Goal: Navigation & Orientation: Find specific page/section

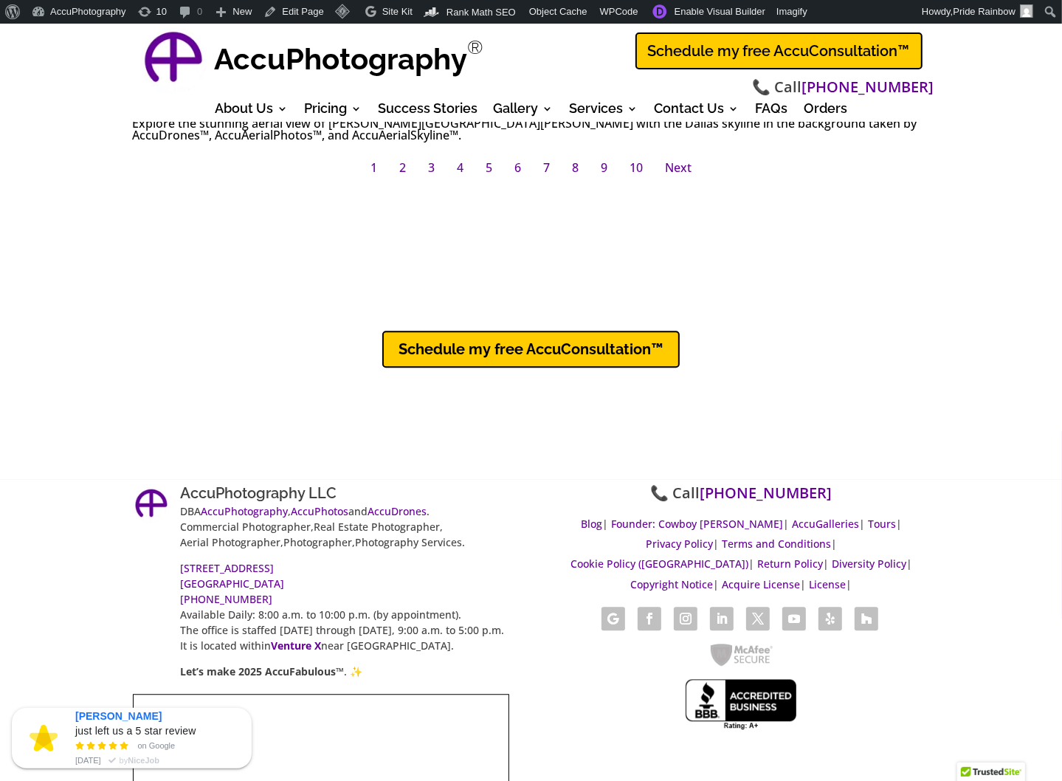
scroll to position [11703, 0]
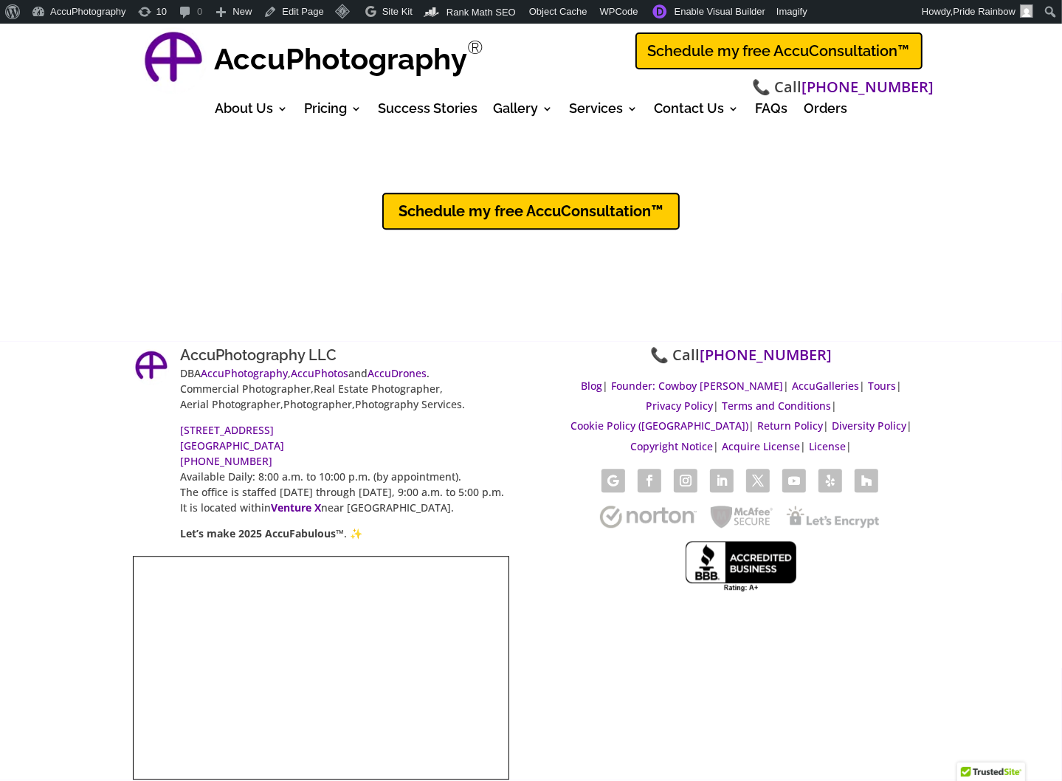
click at [46, 423] on div "AccuPhotography LLC DBA AccuPhotography , AccuPhotos and AccuDrones . Commercia…" at bounding box center [531, 560] width 1062 height 438
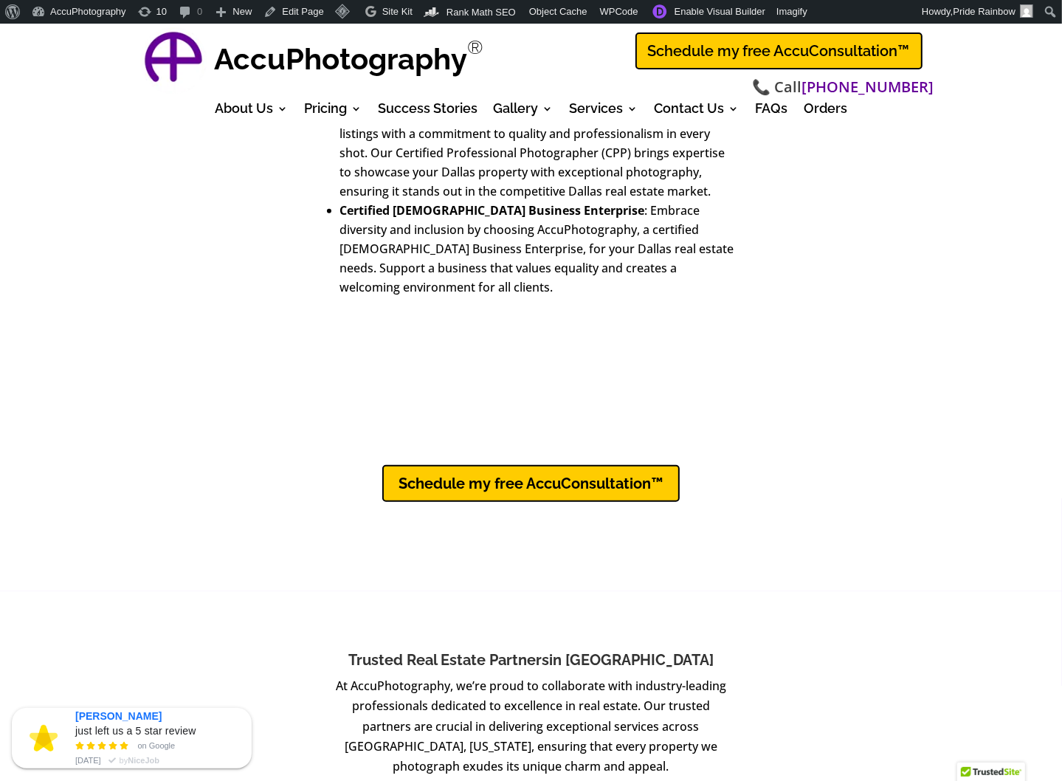
scroll to position [5548, 0]
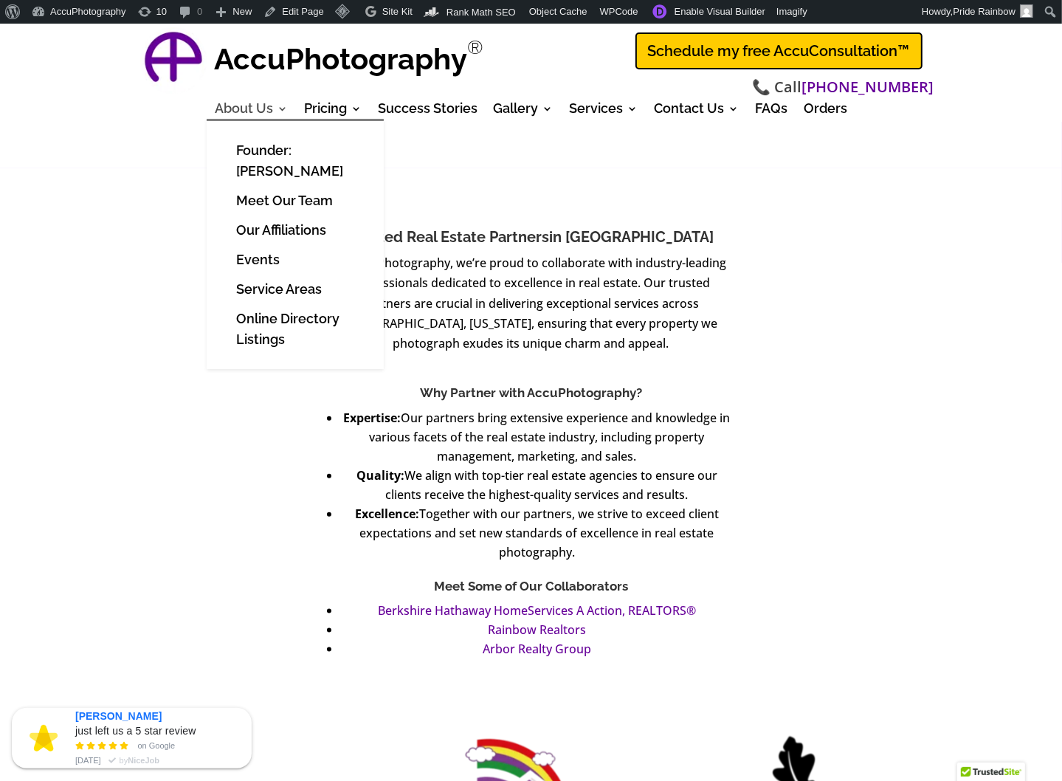
click at [247, 106] on link "About Us" at bounding box center [251, 111] width 73 height 16
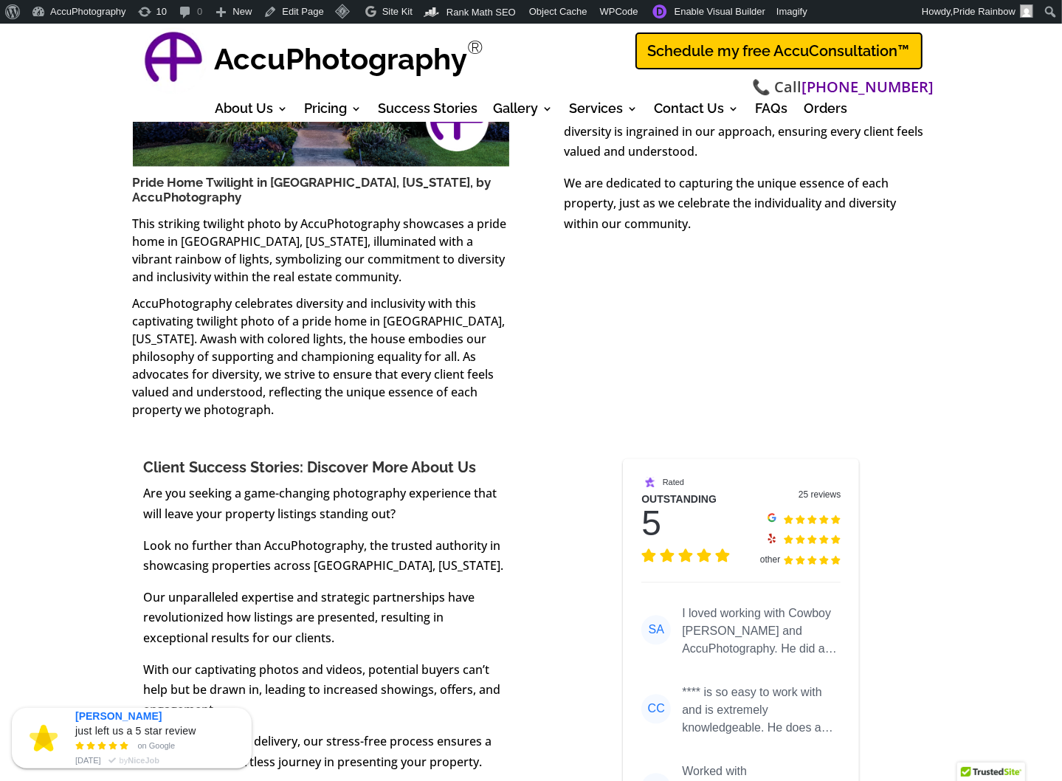
scroll to position [2345, 0]
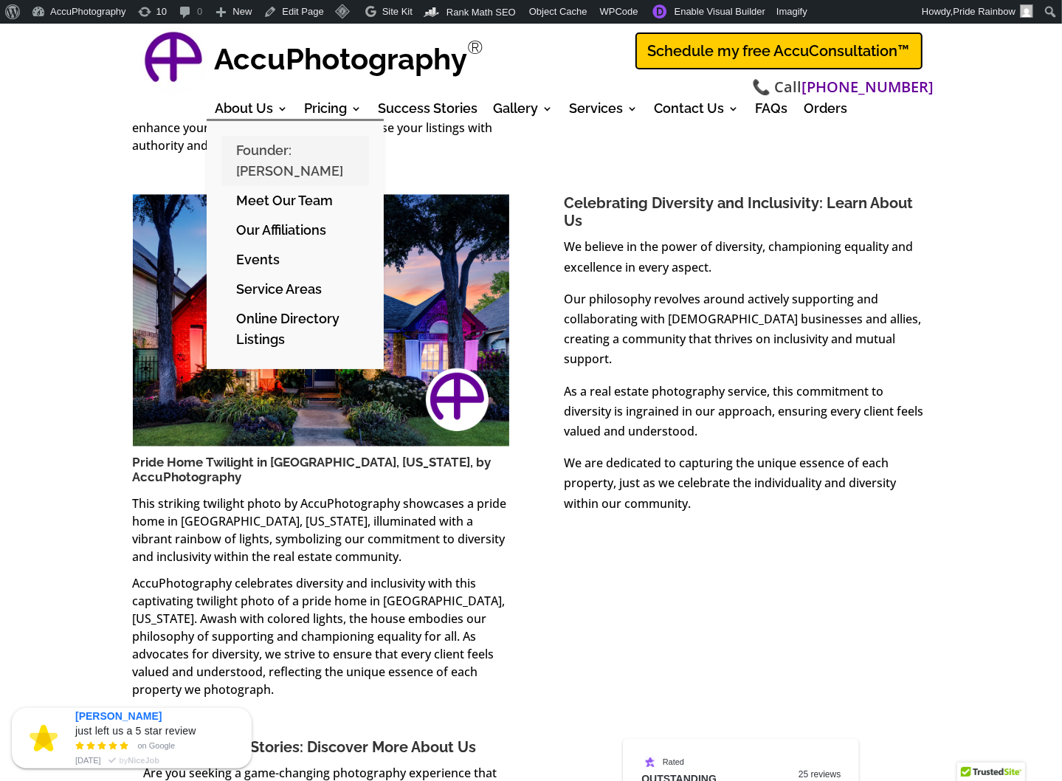
click at [276, 153] on link "Founder: [PERSON_NAME]" at bounding box center [295, 161] width 148 height 50
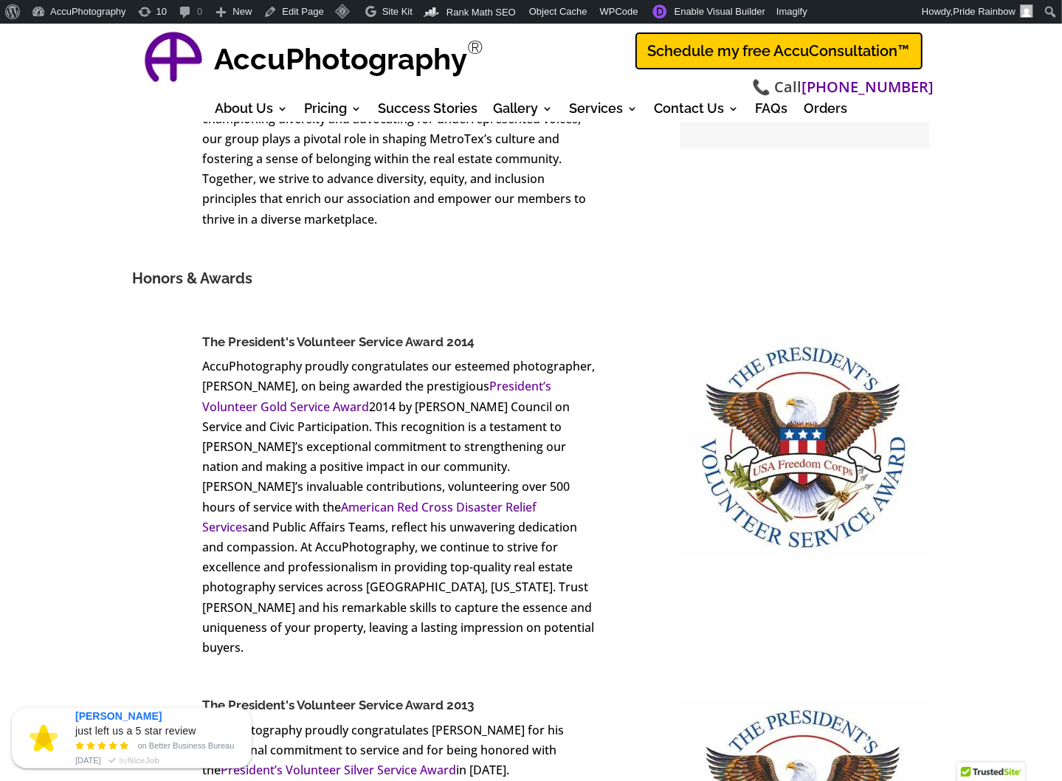
scroll to position [16425, 0]
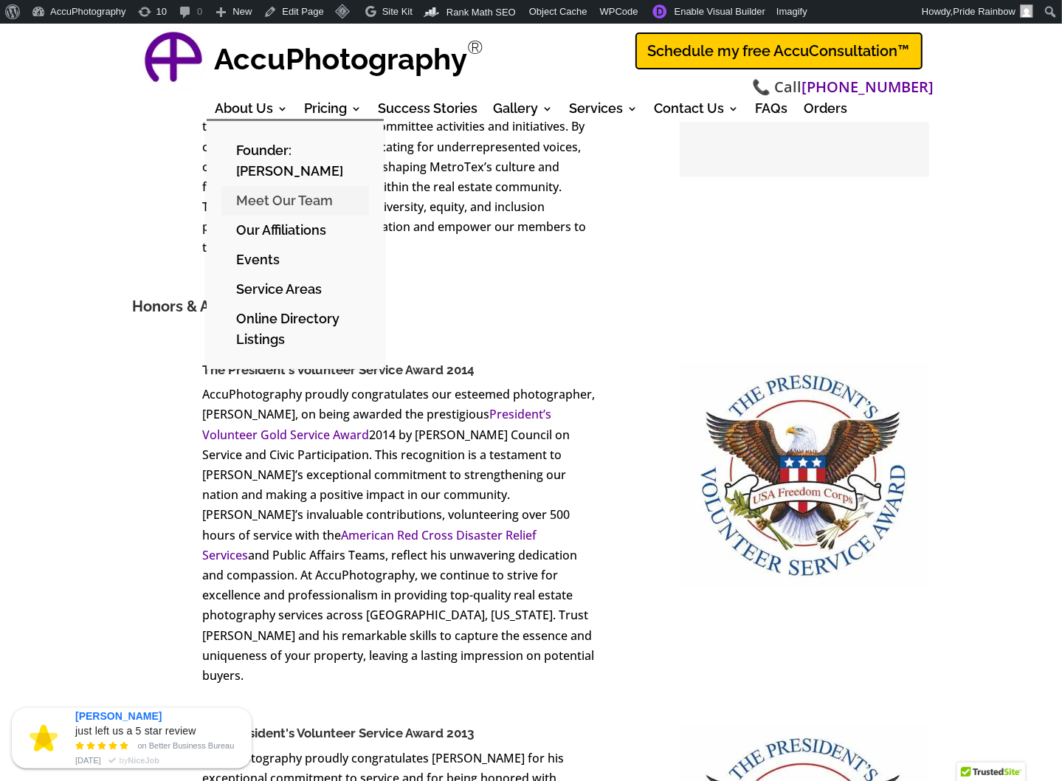
click at [248, 201] on link "Meet Our Team" at bounding box center [295, 201] width 148 height 30
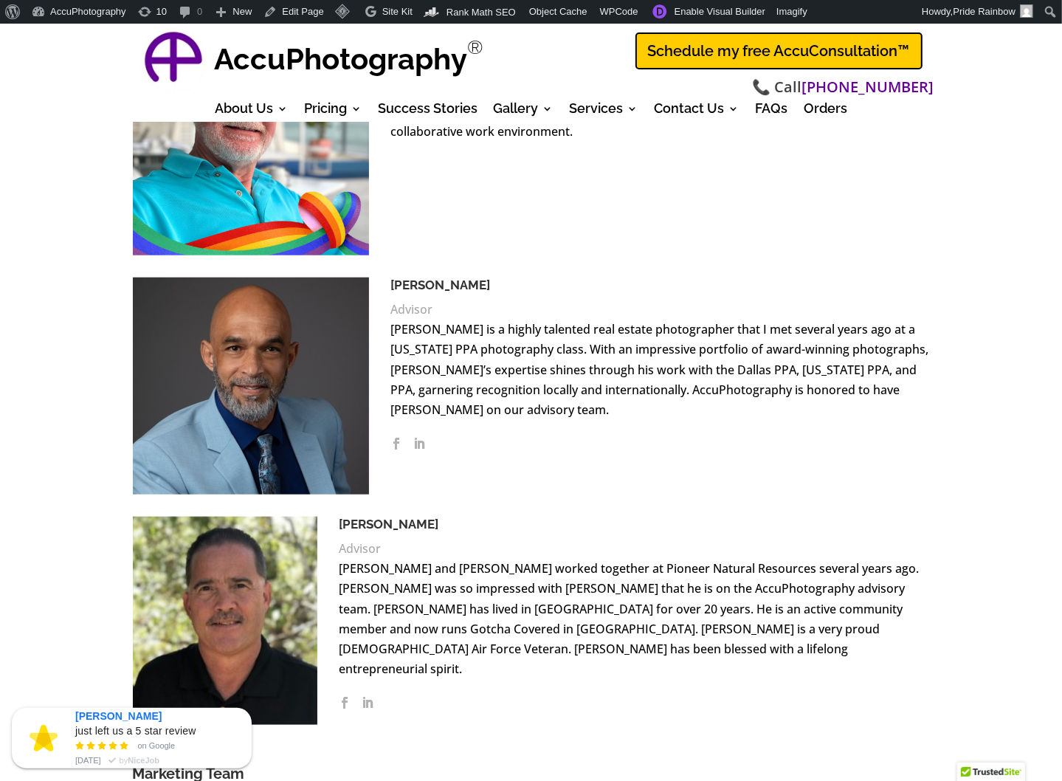
scroll to position [1067, 0]
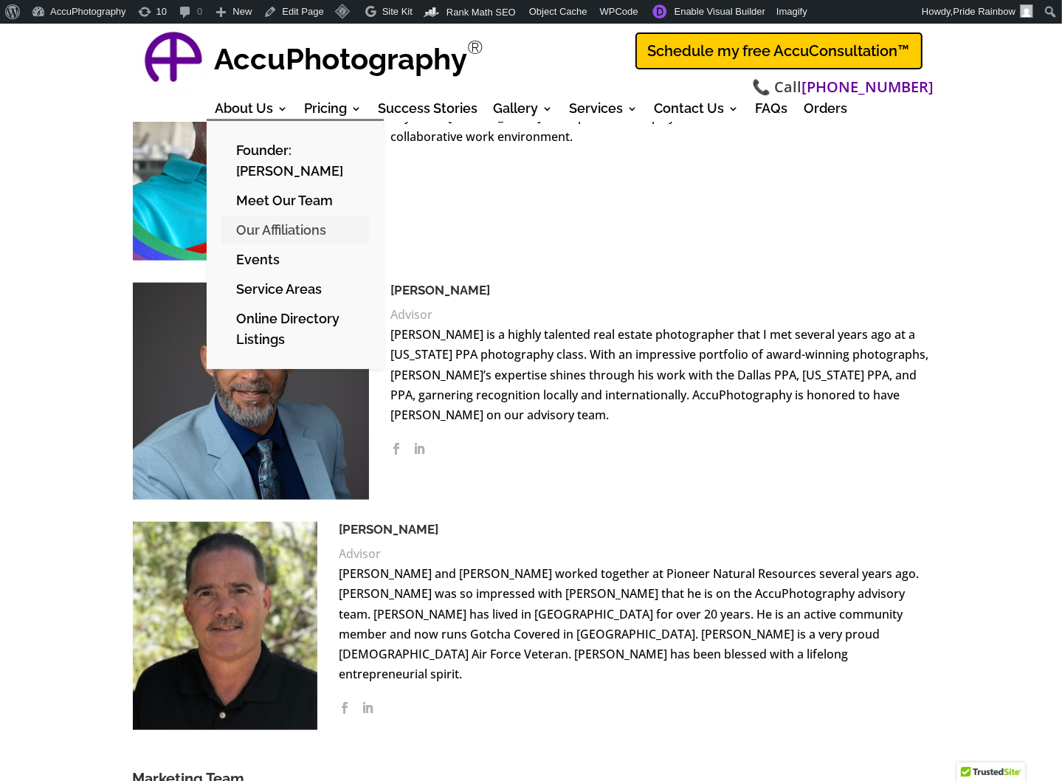
click at [280, 231] on link "Our Affiliations" at bounding box center [295, 230] width 148 height 30
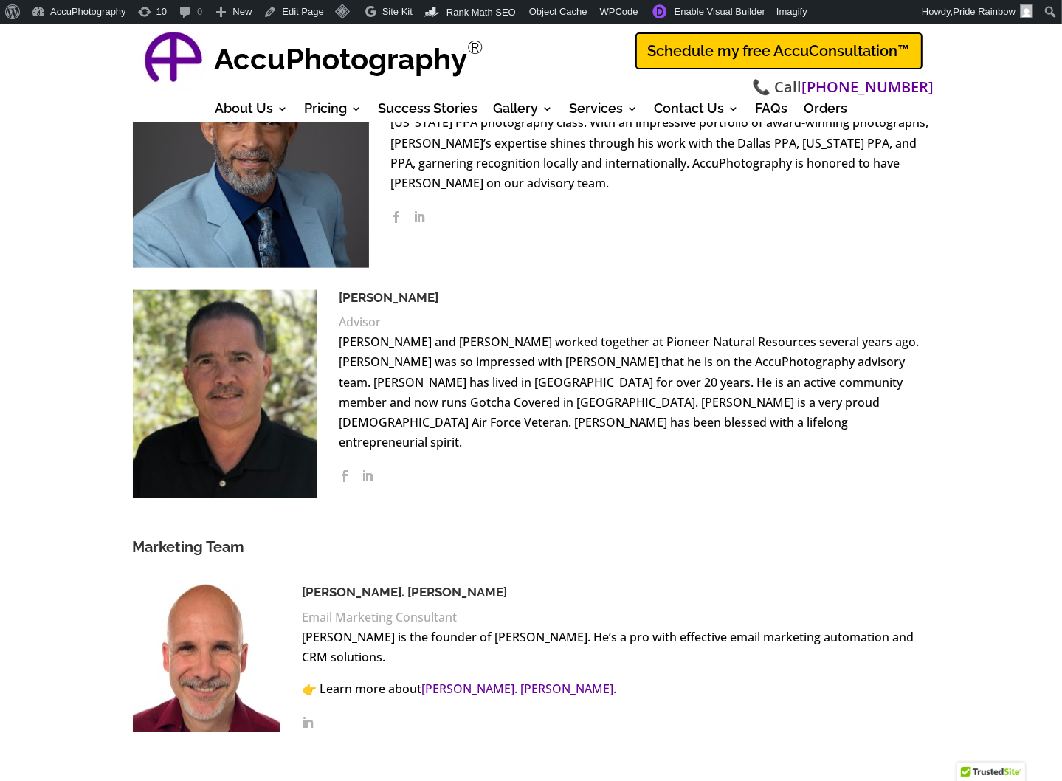
scroll to position [1303, 0]
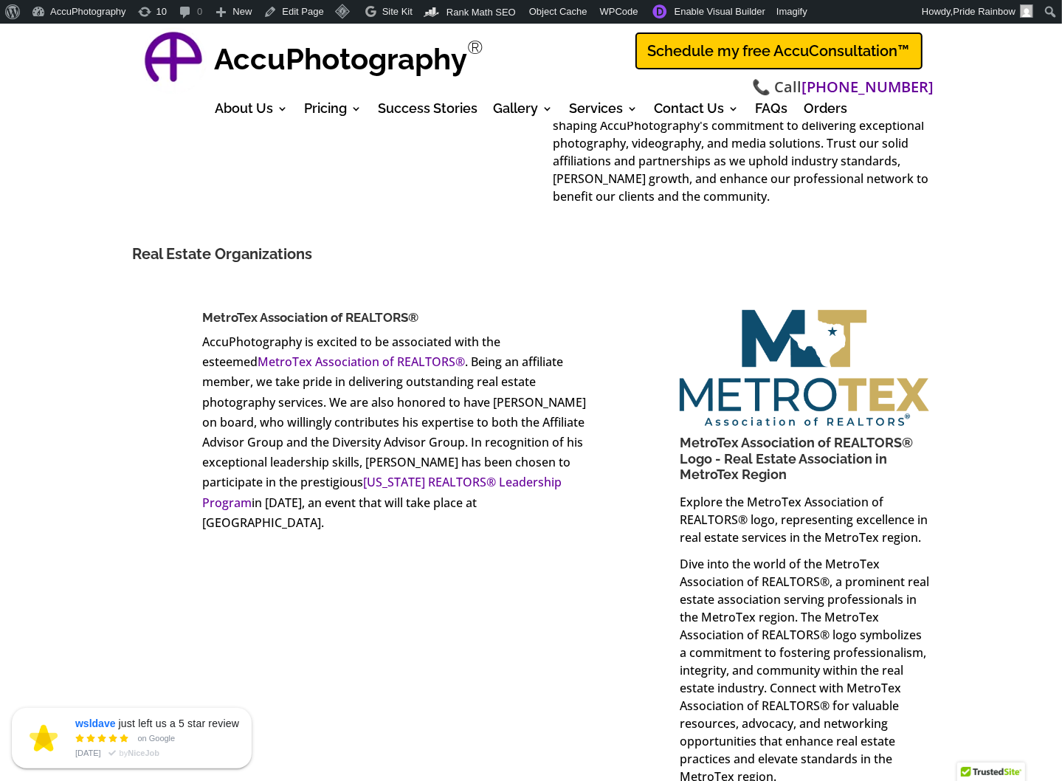
scroll to position [531, 0]
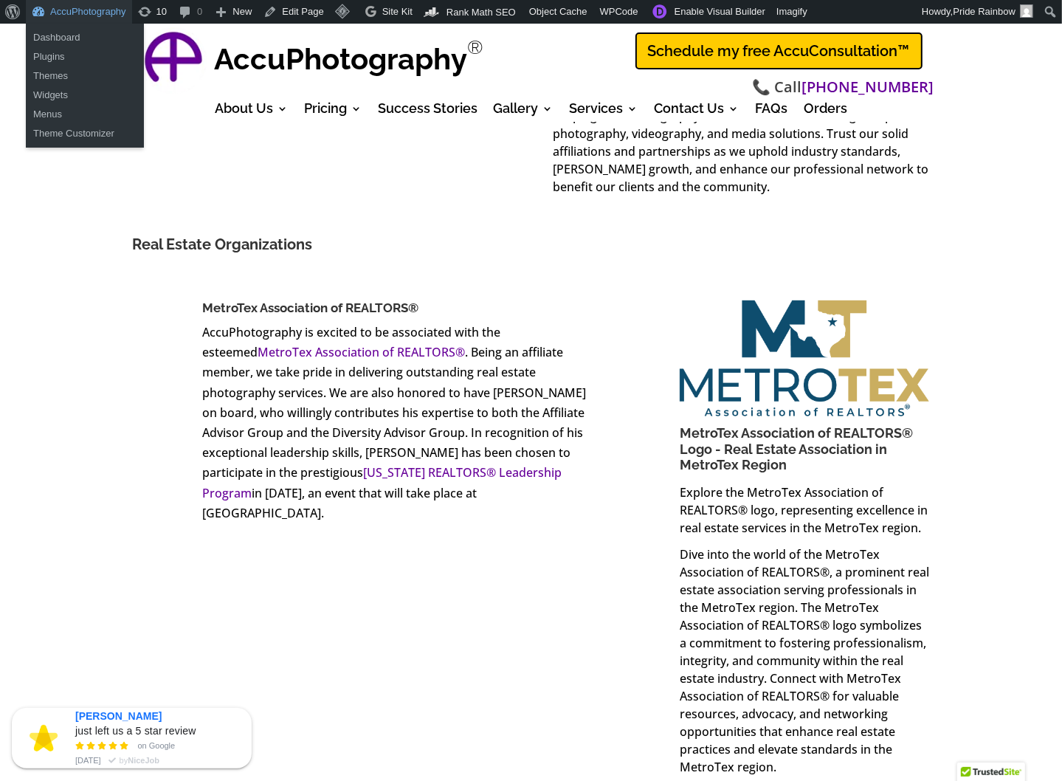
click at [77, 15] on link "AccuPhotography" at bounding box center [79, 12] width 106 height 24
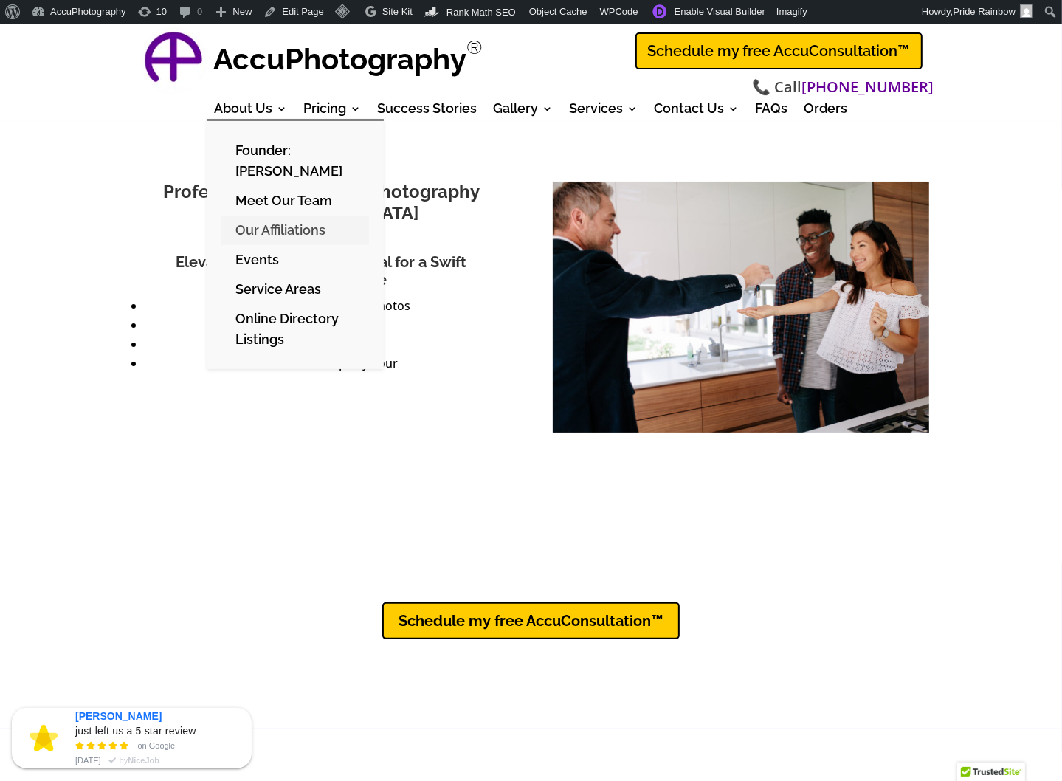
click at [272, 229] on link "Our Affiliations" at bounding box center [295, 230] width 148 height 30
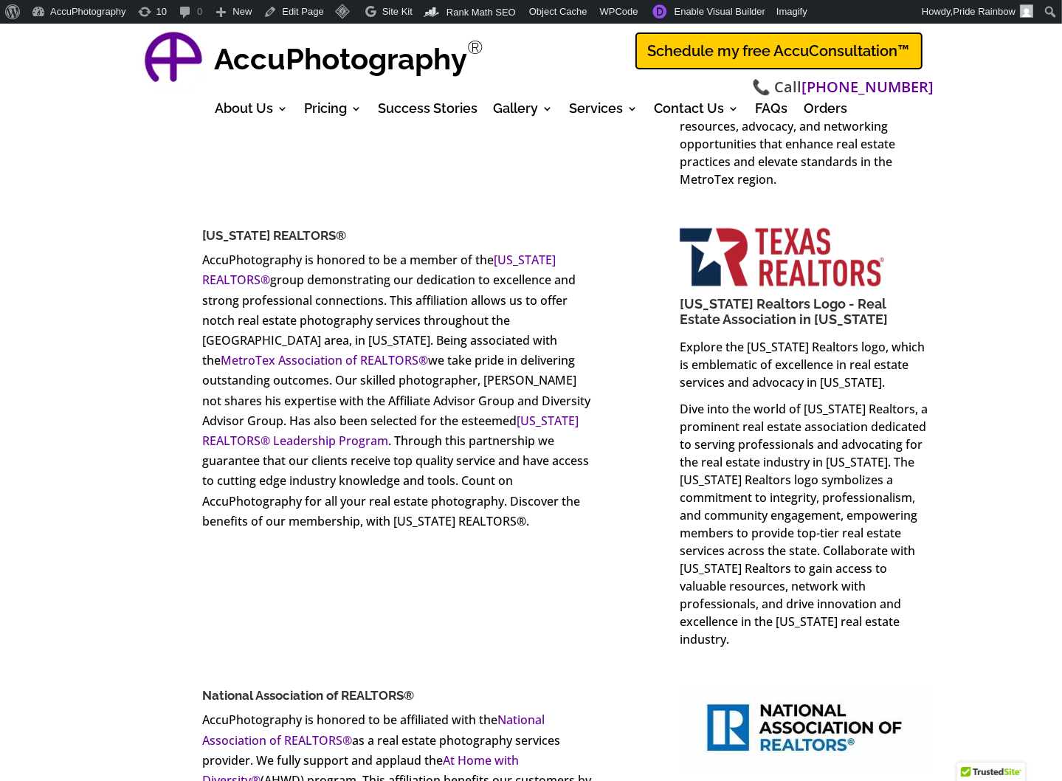
scroll to position [1124, 0]
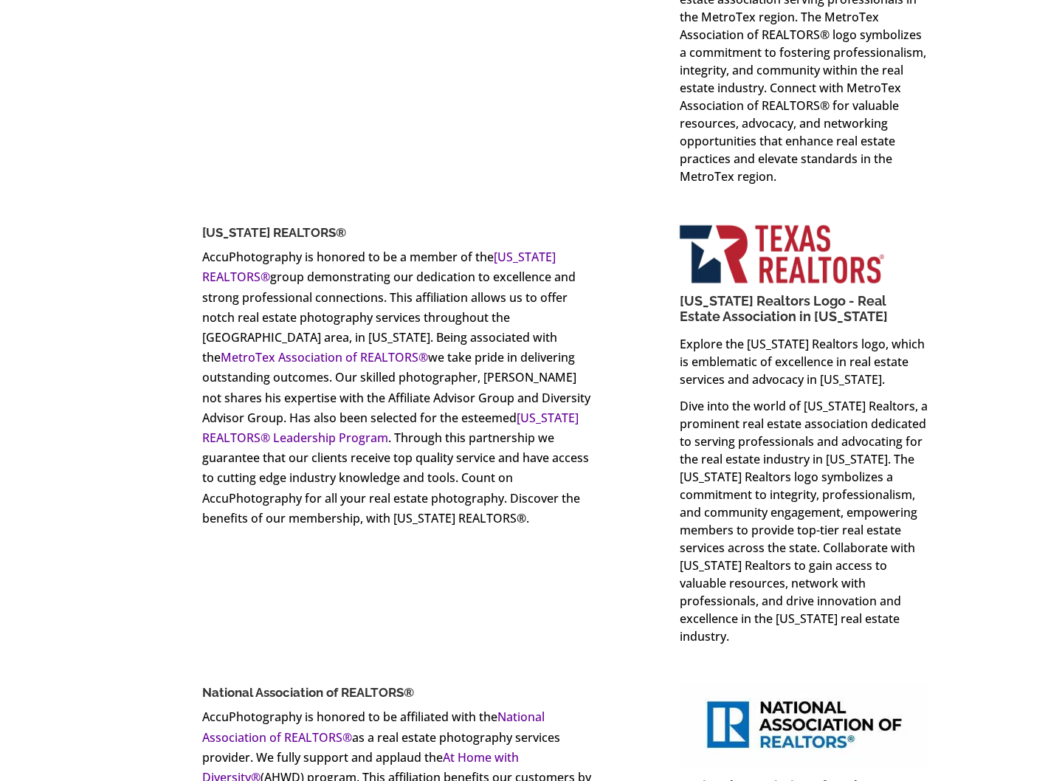
scroll to position [1124, 0]
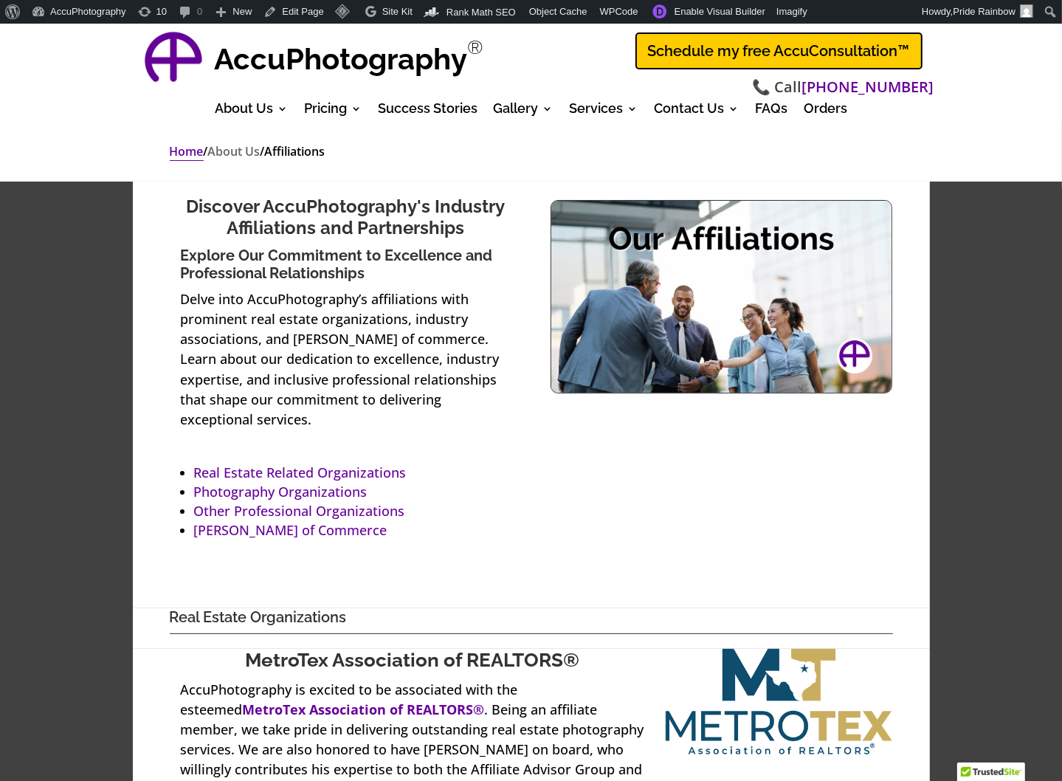
click at [190, 151] on link "Home" at bounding box center [187, 152] width 34 height 18
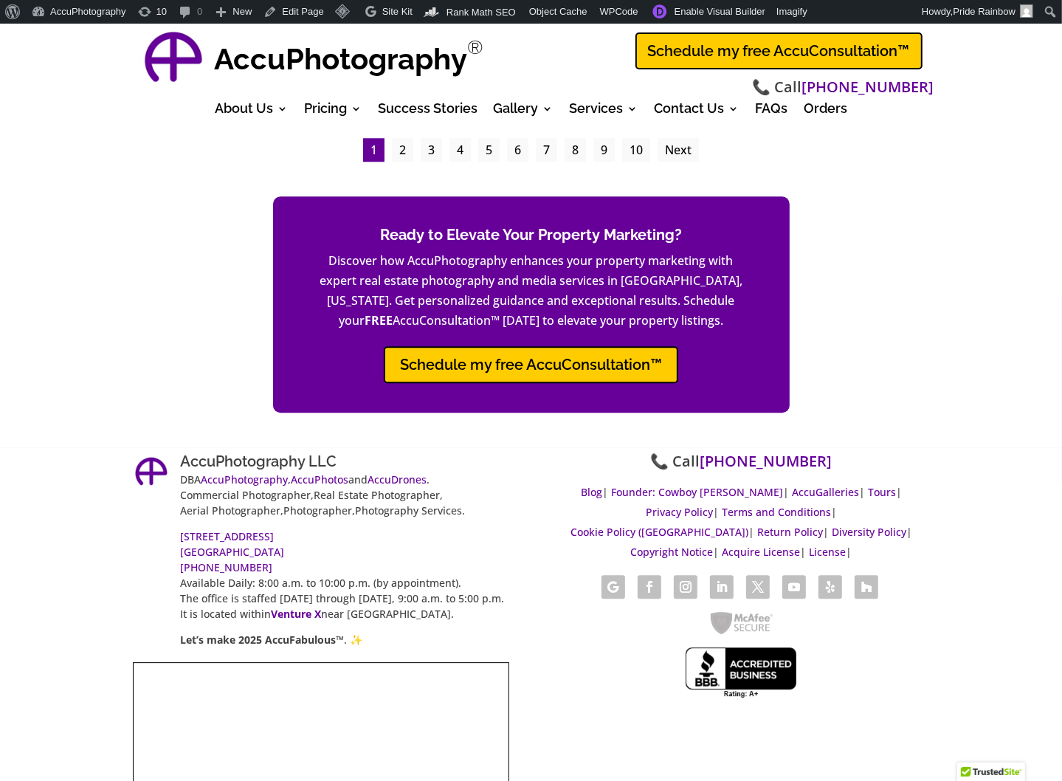
scroll to position [7588, 0]
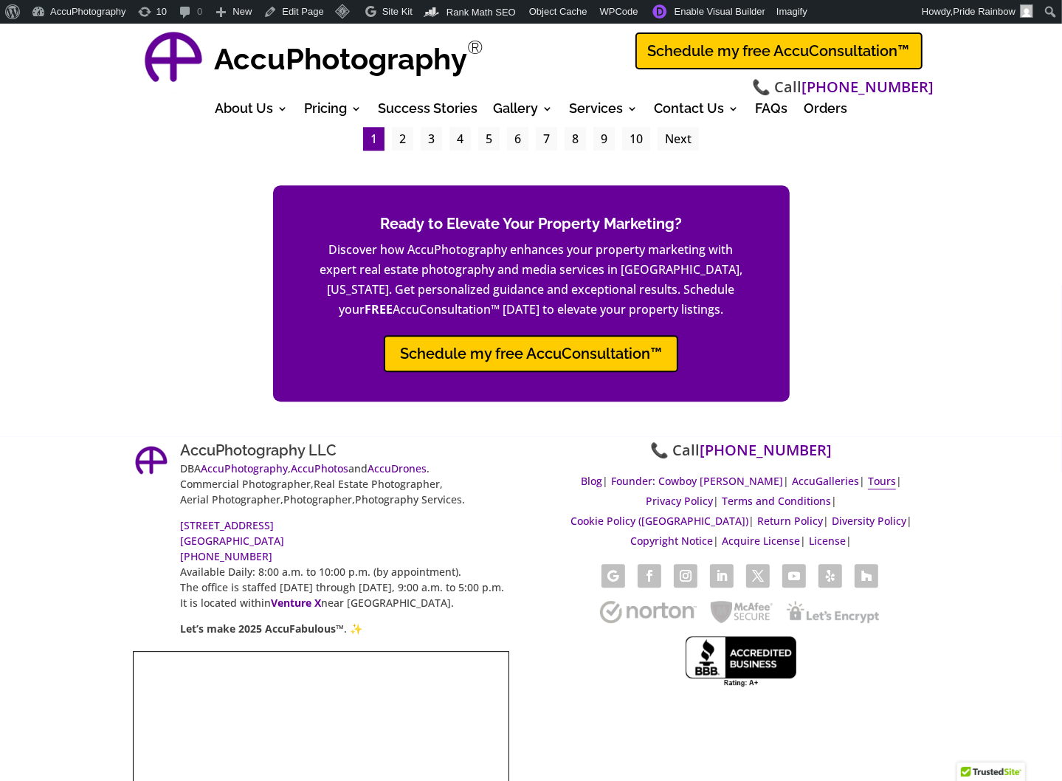
click at [868, 474] on link "Tours" at bounding box center [882, 481] width 28 height 15
